Goal: Task Accomplishment & Management: Complete application form

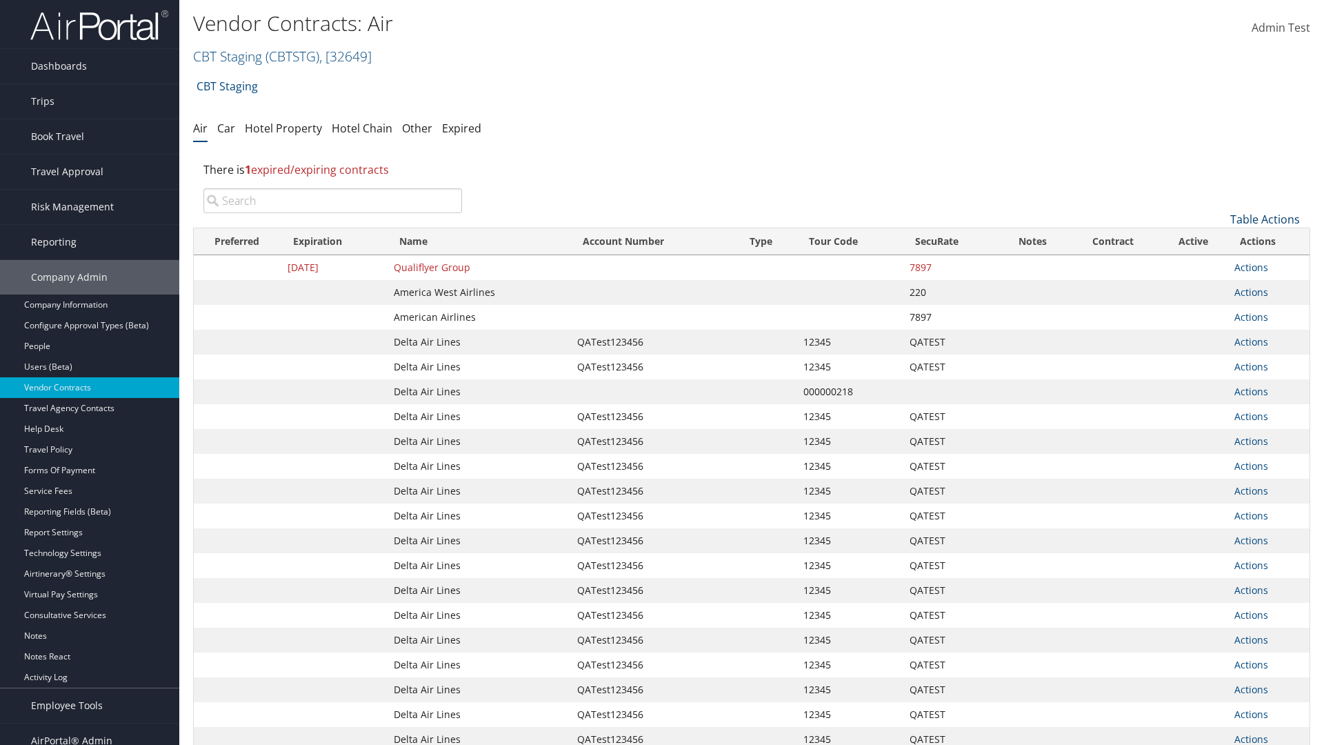
click at [1265, 219] on link "Table Actions" at bounding box center [1266, 219] width 70 height 15
click at [1219, 241] on link "Create New Contract" at bounding box center [1218, 240] width 181 height 23
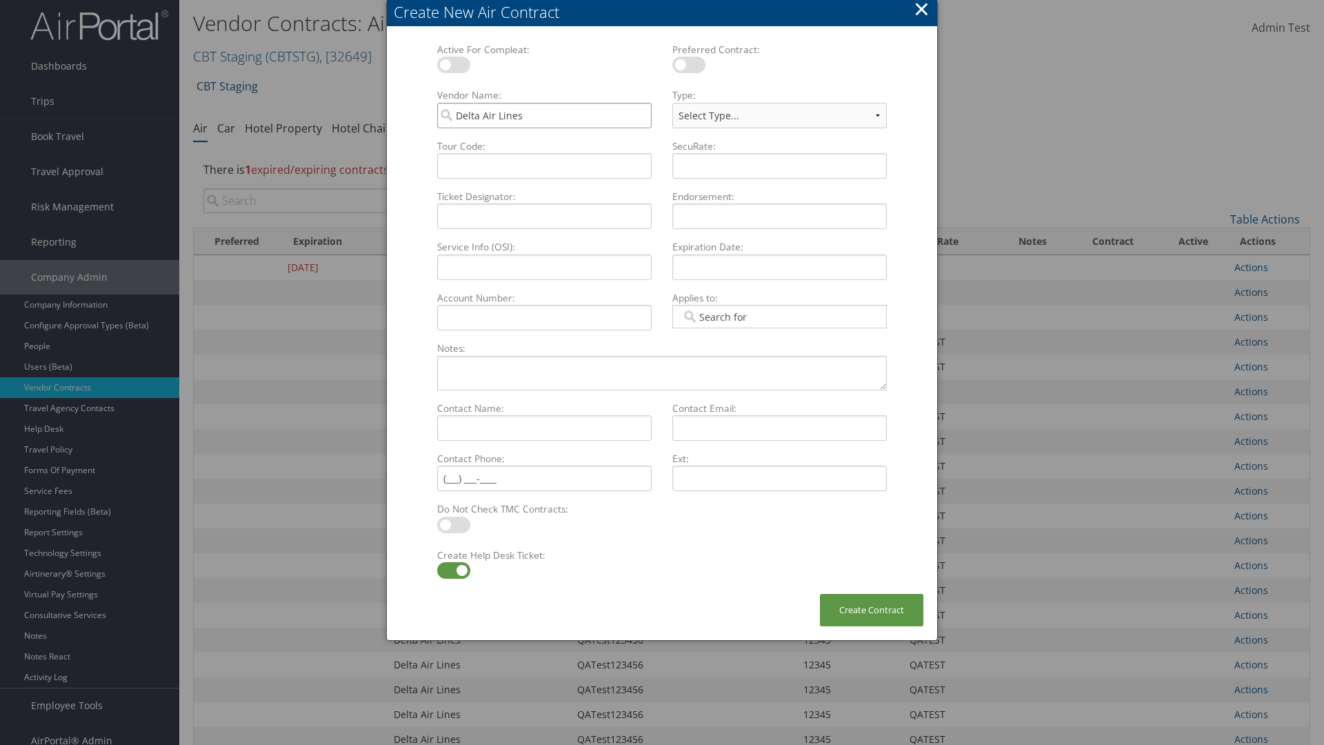
type input "Delta Air Lines"
type input "QATest123456"
select select "[object Object]"
type input "QATest123456"
type input "12345"
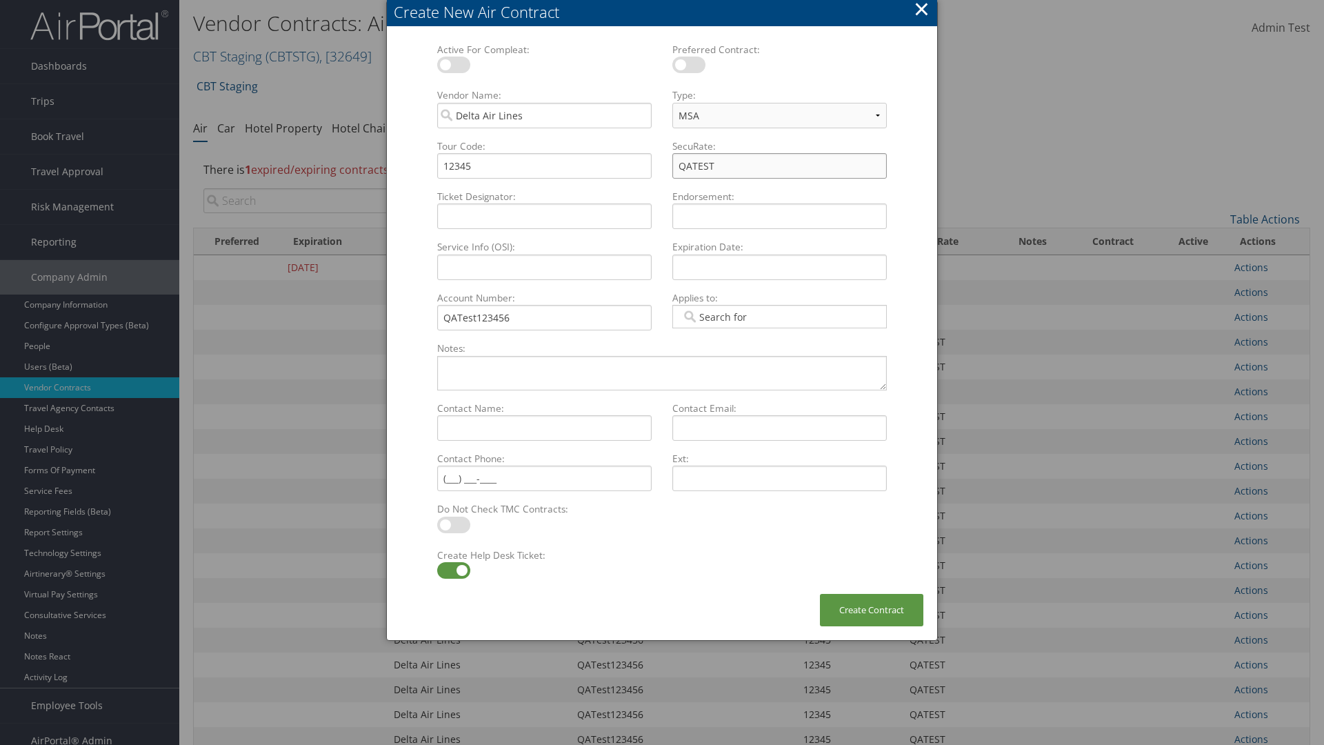
type input "QATEST"
click at [453, 570] on label at bounding box center [453, 570] width 33 height 17
click at [453, 570] on input "checkbox" at bounding box center [448, 572] width 9 height 9
checkbox input "false"
click at [872, 610] on button "Create Contract" at bounding box center [871, 610] width 103 height 32
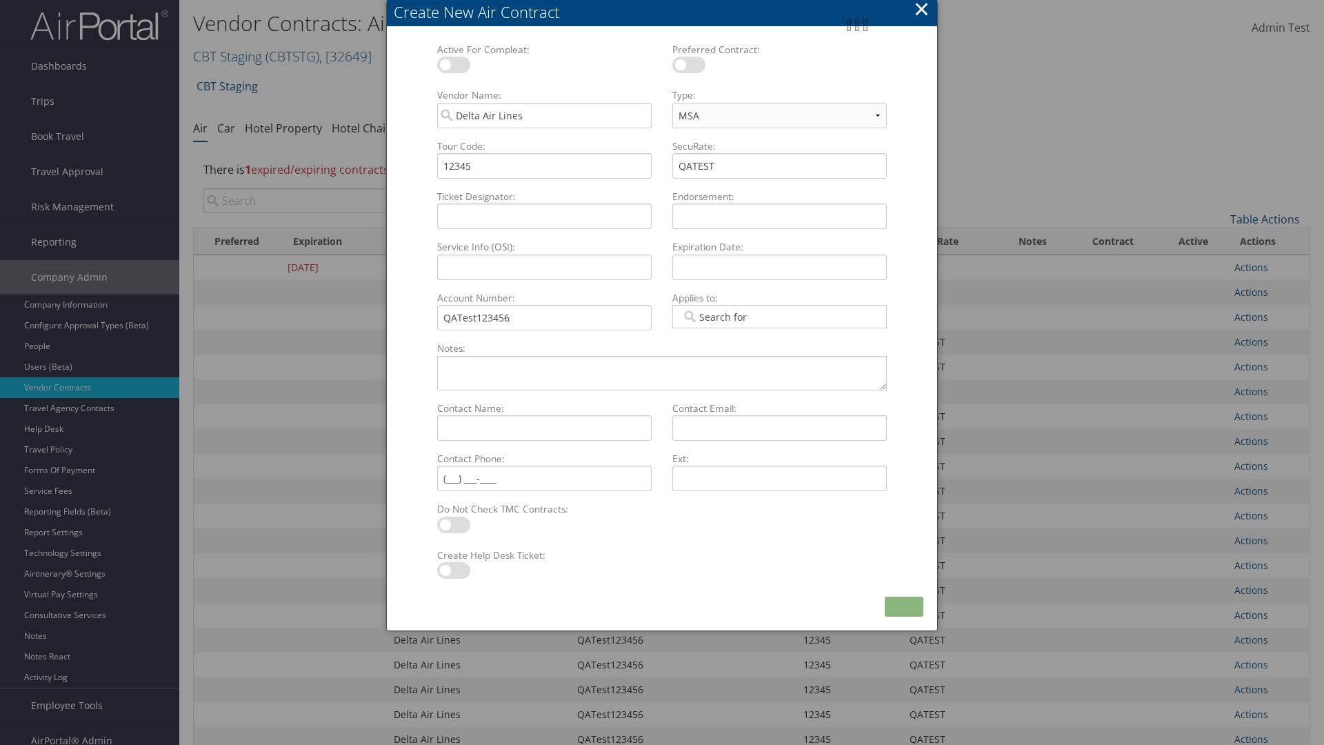
scroll to position [155, 0]
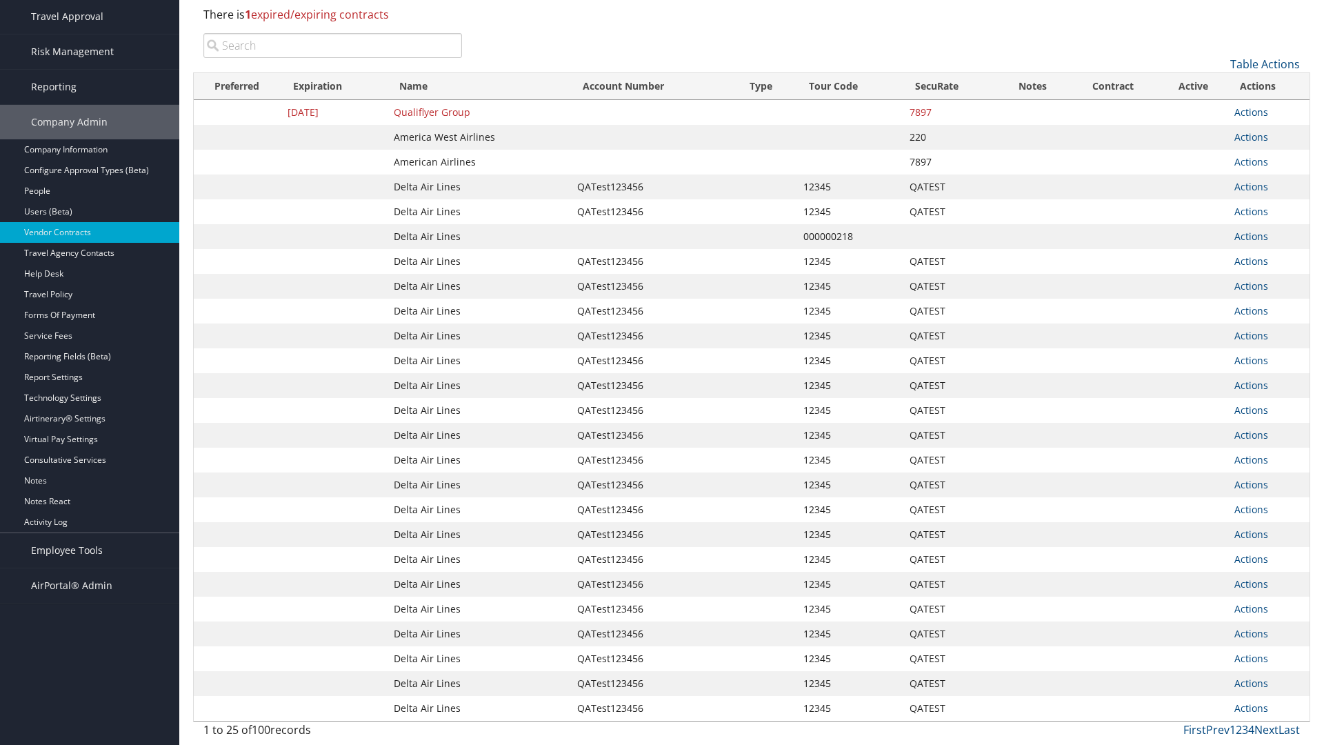
click at [332, 58] on input "search" at bounding box center [332, 45] width 259 height 25
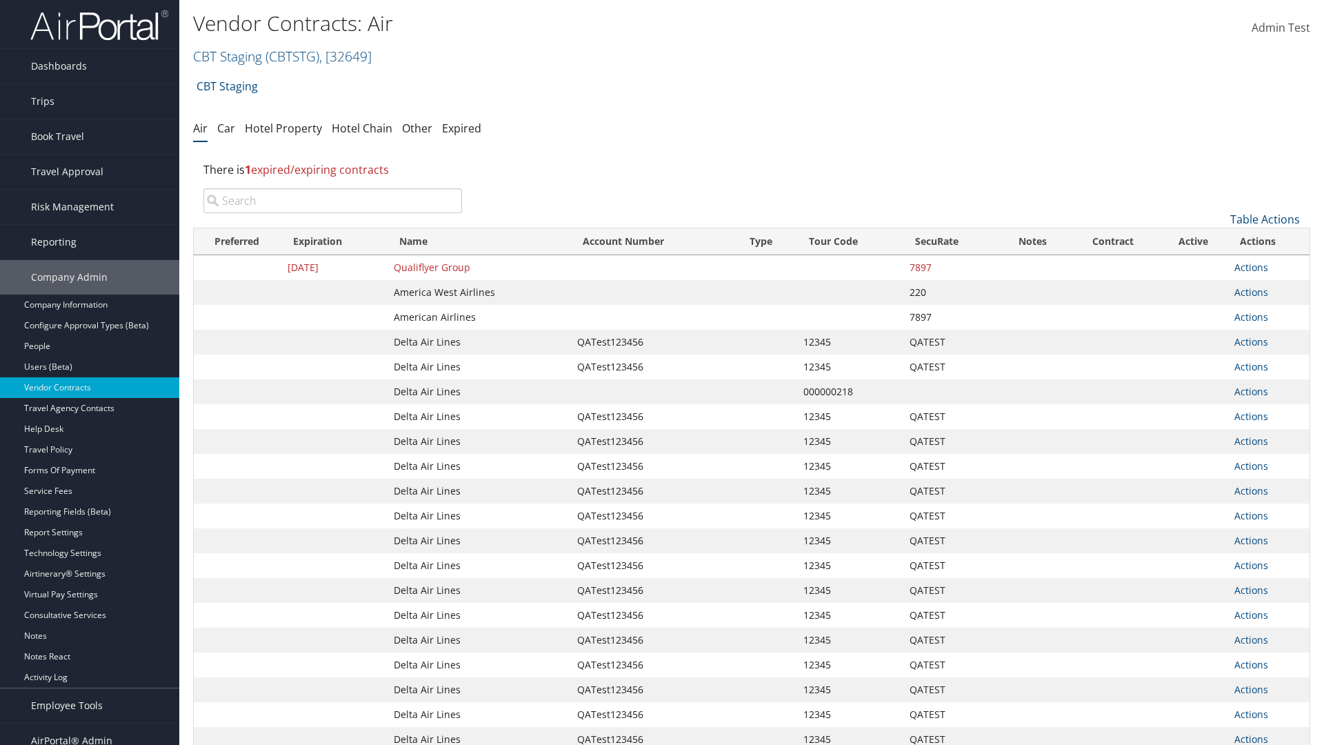
type input "QATest123456"
click at [332, 201] on input "search" at bounding box center [332, 200] width 259 height 25
type input "Delta Air Lines"
click at [332, 201] on input "search" at bounding box center [332, 200] width 259 height 25
type input "QATest123456"
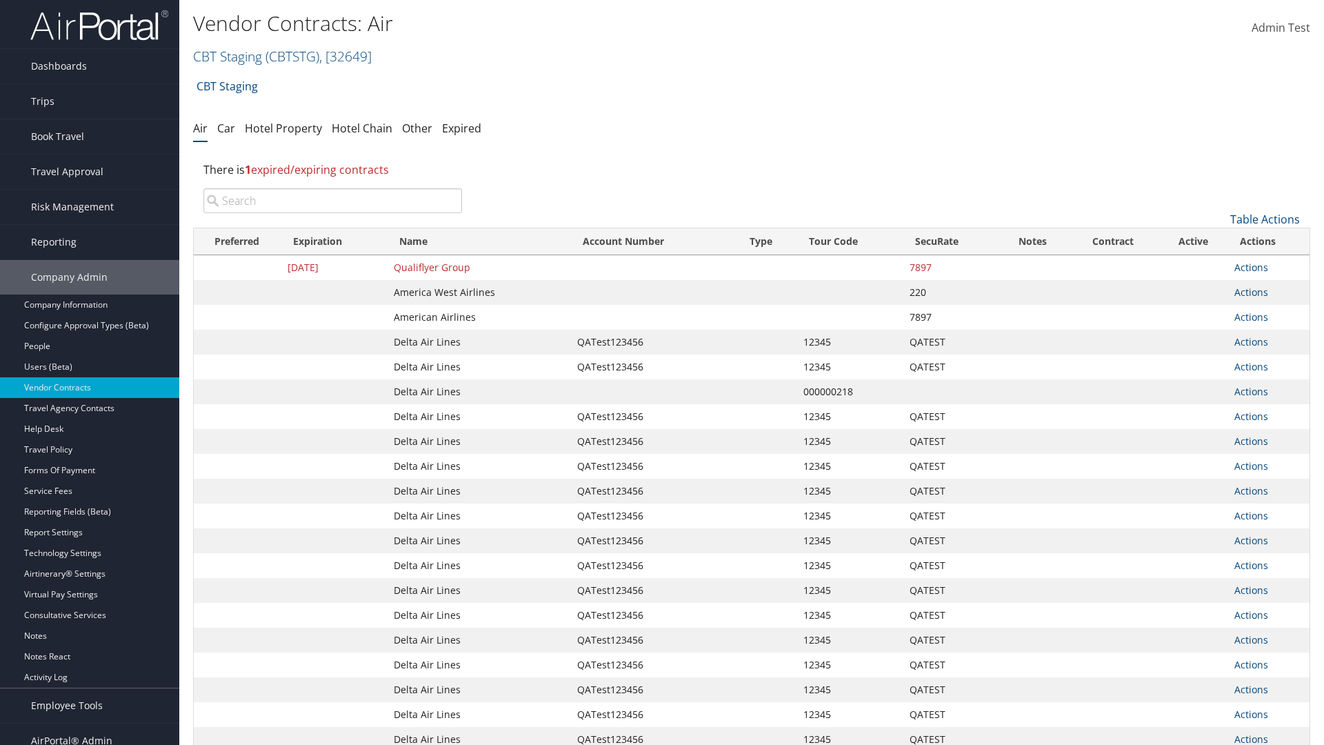
click at [332, 201] on input "search" at bounding box center [332, 200] width 259 height 25
type input "12345"
click at [332, 201] on input "search" at bounding box center [332, 200] width 259 height 25
click at [332, 201] on input "QATEST" at bounding box center [332, 200] width 259 height 25
type input "QATest123456"
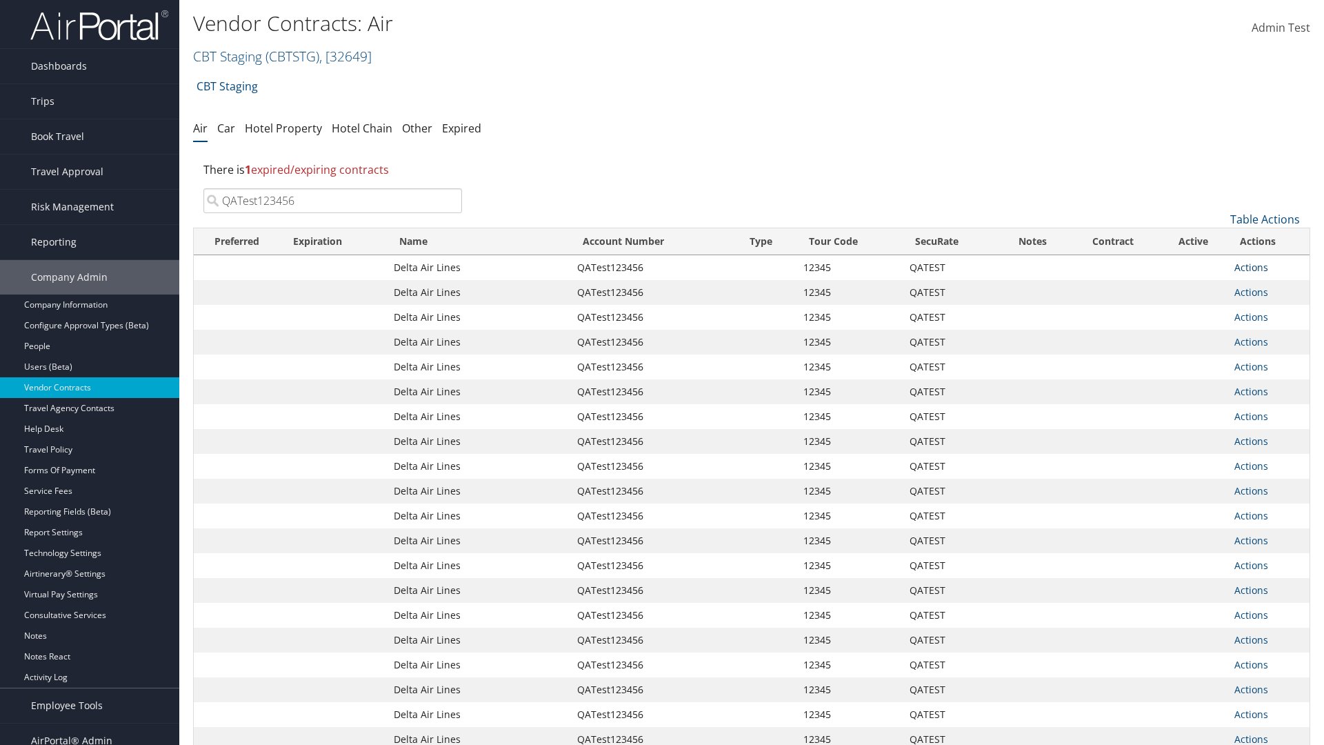
click at [1251, 267] on link "Actions" at bounding box center [1252, 267] width 34 height 13
click at [1275, 358] on link "Delete" at bounding box center [1274, 357] width 79 height 23
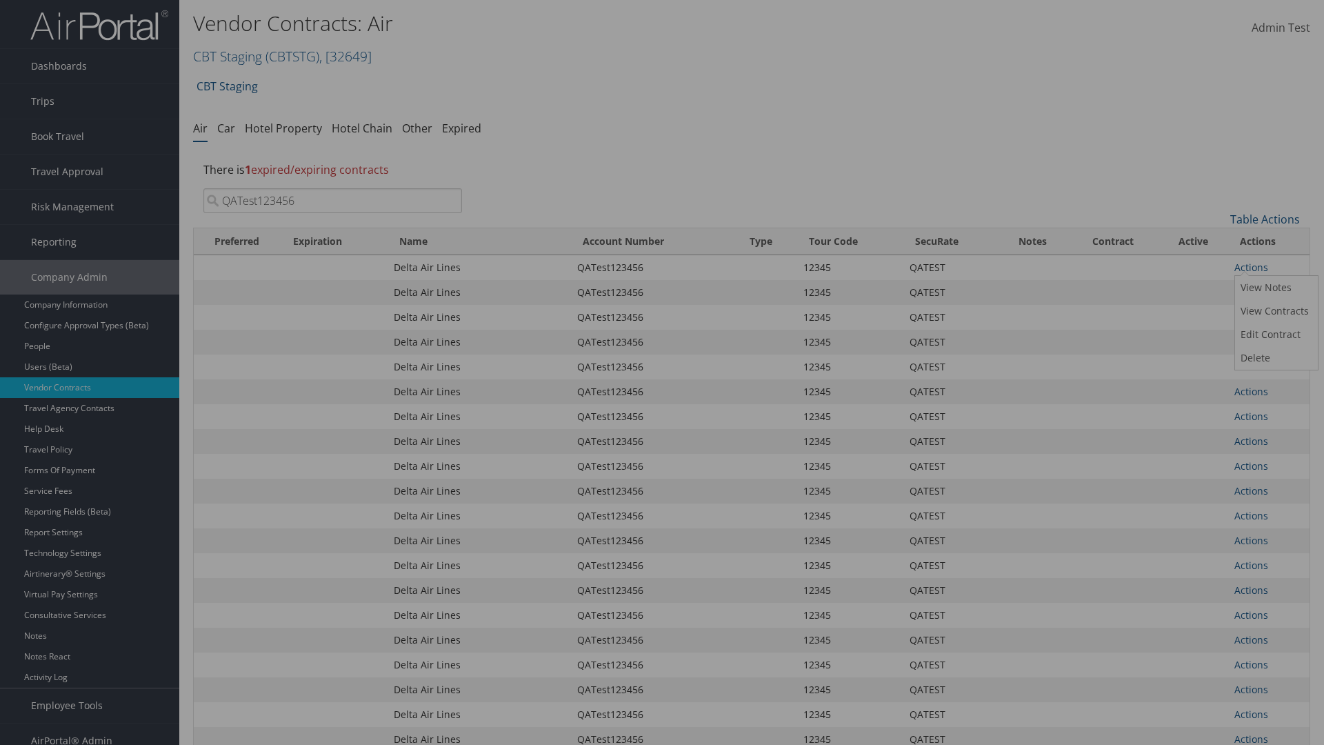
click at [0, 0] on button "Delete" at bounding box center [0, 0] width 0 height 0
